Goal: Obtain resource: Download file/media

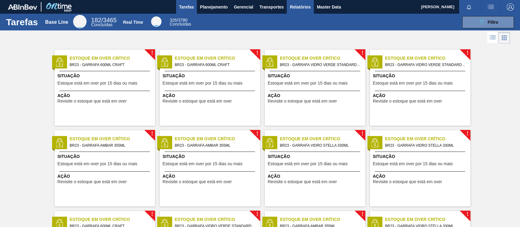
click at [291, 6] on span "Relatórios" at bounding box center [300, 6] width 21 height 7
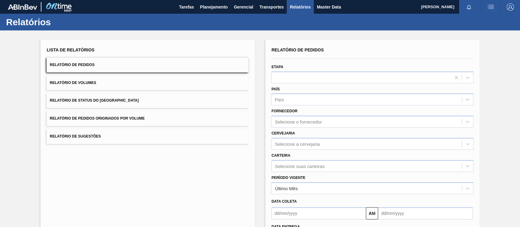
click at [115, 113] on button "Relatório de Pedidos Originados por Volume" at bounding box center [148, 118] width 202 height 15
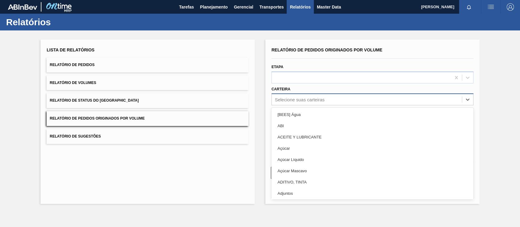
click at [303, 97] on div "Selecione suas carteiras" at bounding box center [300, 99] width 50 height 5
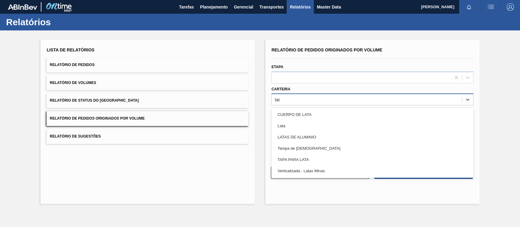
type input "lata"
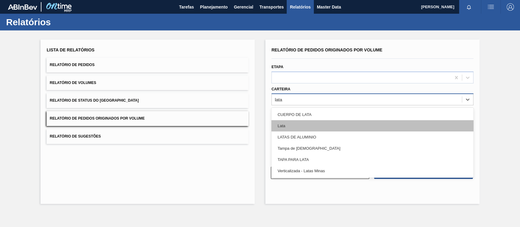
click at [298, 129] on div "Lata" at bounding box center [373, 125] width 202 height 11
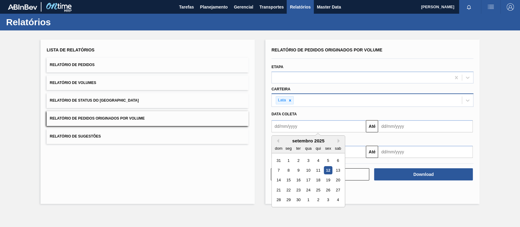
click at [319, 128] on input "text" at bounding box center [319, 126] width 95 height 12
click at [281, 128] on input "text" at bounding box center [319, 126] width 95 height 12
click at [278, 144] on div "dom seg ter qua qui sex sab" at bounding box center [308, 149] width 73 height 10
click at [278, 139] on button "Previous Month" at bounding box center [277, 141] width 4 height 4
click at [326, 161] on div "1" at bounding box center [328, 161] width 8 height 8
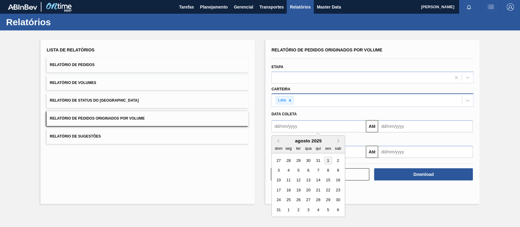
type input "[DATE]"
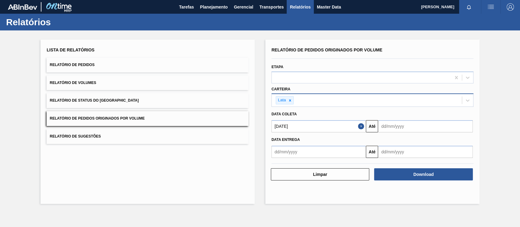
click at [387, 118] on div "Data coleta" at bounding box center [372, 114] width 207 height 9
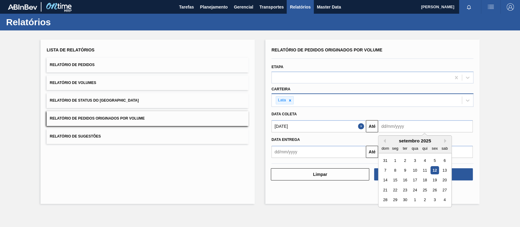
click at [390, 125] on input "text" at bounding box center [425, 126] width 95 height 12
click at [407, 199] on div "30" at bounding box center [405, 200] width 8 height 8
type input "[DATE]"
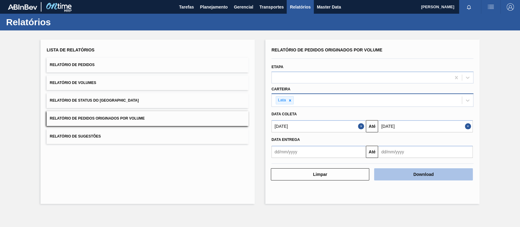
click at [406, 177] on button "Download" at bounding box center [423, 175] width 98 height 12
